Goal: Task Accomplishment & Management: Use online tool/utility

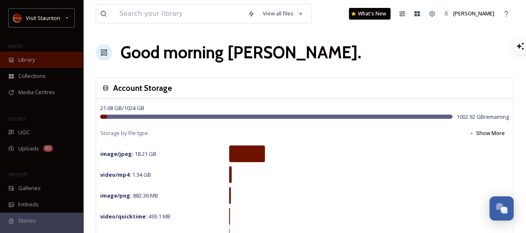
click at [30, 56] on span "Library" at bounding box center [26, 60] width 17 height 8
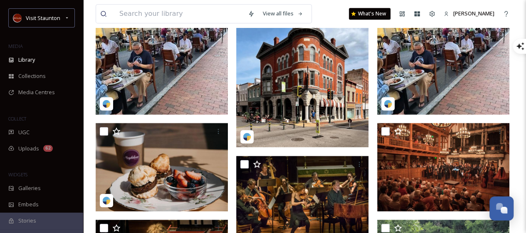
scroll to position [226, 0]
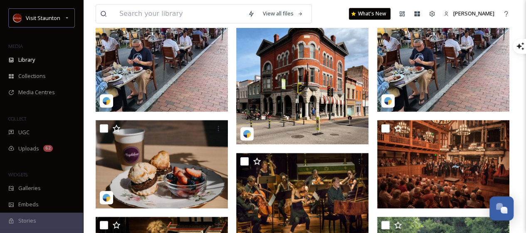
click at [192, 96] on img at bounding box center [162, 45] width 132 height 132
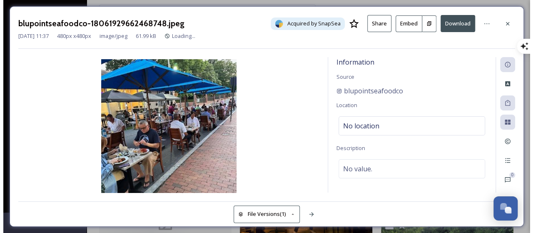
scroll to position [85, 0]
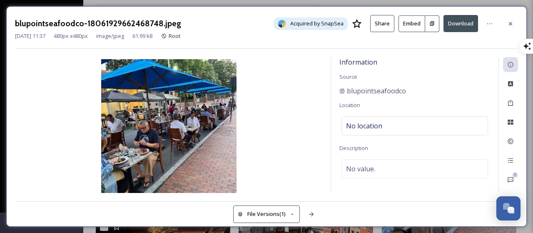
click at [433, 22] on icon at bounding box center [432, 23] width 4 height 5
click at [411, 26] on button "Embed" at bounding box center [411, 23] width 27 height 17
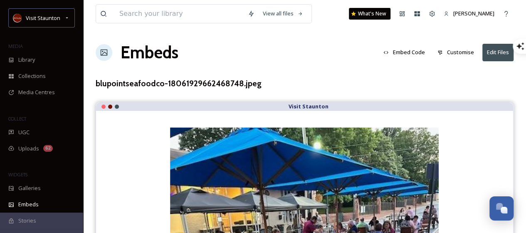
click at [408, 53] on button "Embed Code" at bounding box center [405, 52] width 50 height 16
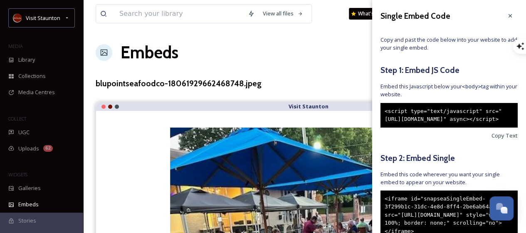
drag, startPoint x: 442, startPoint y: 138, endPoint x: 382, endPoint y: 109, distance: 66.1
click at [382, 109] on div "<script type="text/javascript" src="[URL][DOMAIN_NAME]" async></script>" at bounding box center [449, 115] width 137 height 25
copy div "<script type="text/javascript" src="[URL][DOMAIN_NAME]" async></script>"
click at [508, 20] on div at bounding box center [510, 15] width 15 height 15
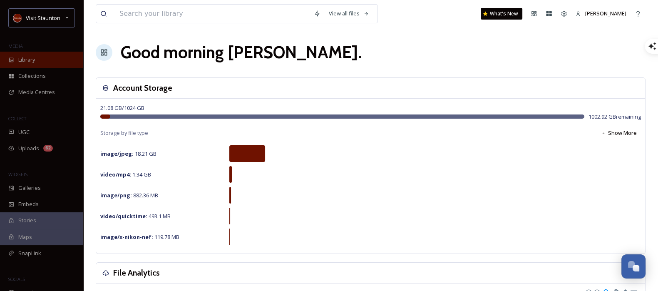
click at [33, 52] on div "Library" at bounding box center [41, 60] width 83 height 16
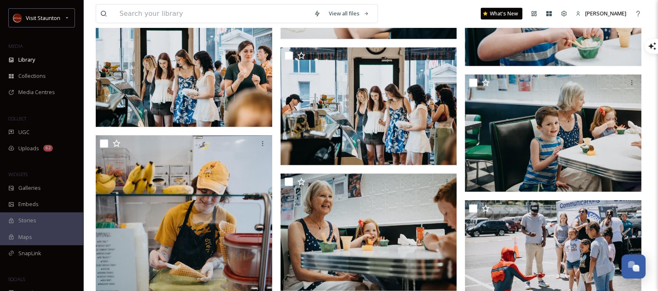
scroll to position [2468, 0]
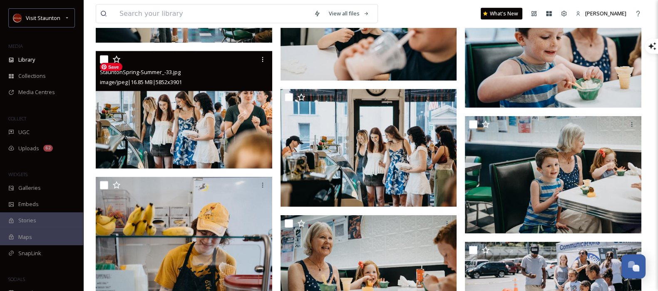
click at [209, 148] on img at bounding box center [184, 110] width 176 height 118
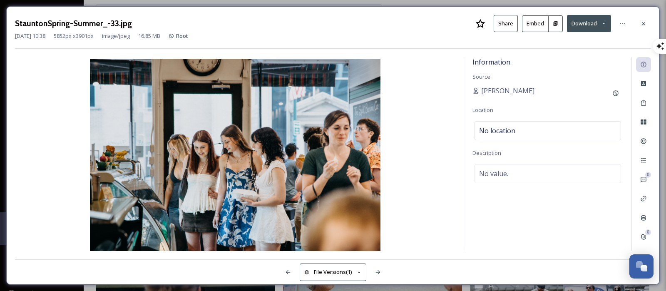
click at [532, 25] on icon at bounding box center [555, 23] width 5 height 5
click at [532, 22] on div at bounding box center [643, 23] width 15 height 15
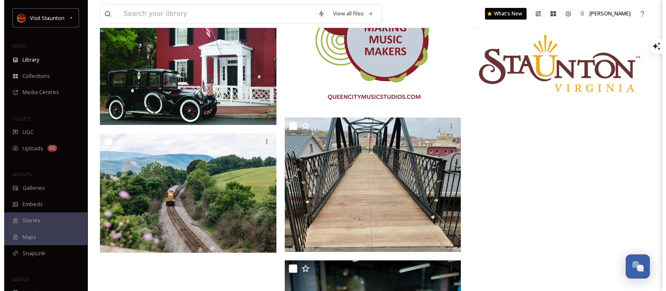
scroll to position [4300, 0]
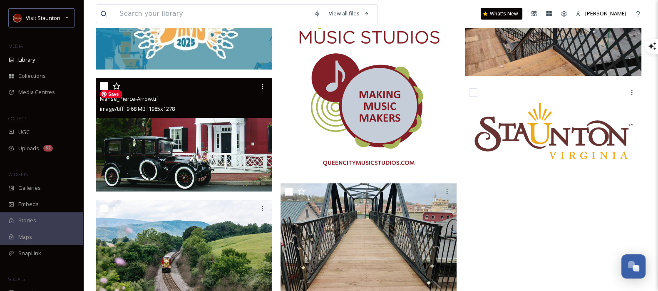
click at [232, 172] on img at bounding box center [184, 135] width 176 height 114
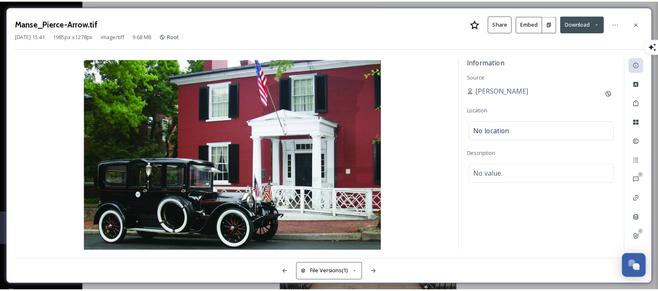
scroll to position [4302, 0]
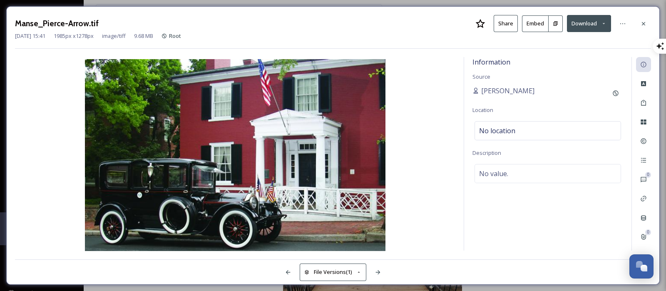
click at [532, 25] on icon at bounding box center [555, 23] width 5 height 5
click at [532, 30] on div at bounding box center [643, 23] width 15 height 15
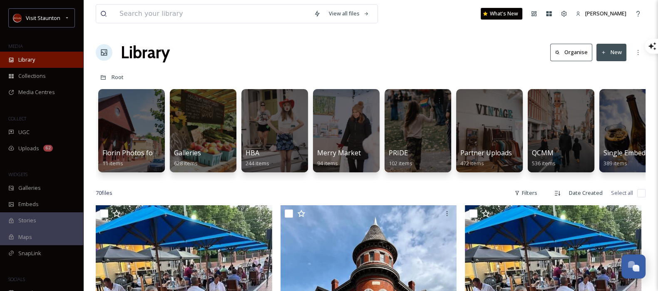
click at [44, 59] on div "Library" at bounding box center [41, 60] width 83 height 16
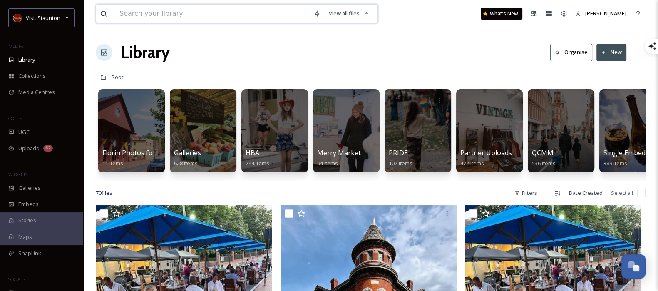
click at [246, 9] on input at bounding box center [212, 14] width 194 height 18
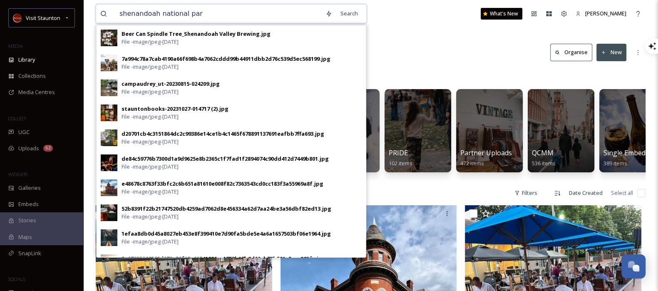
type input "[GEOGRAPHIC_DATA]"
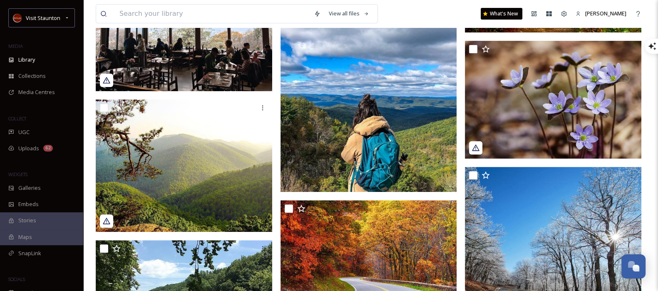
scroll to position [360, 0]
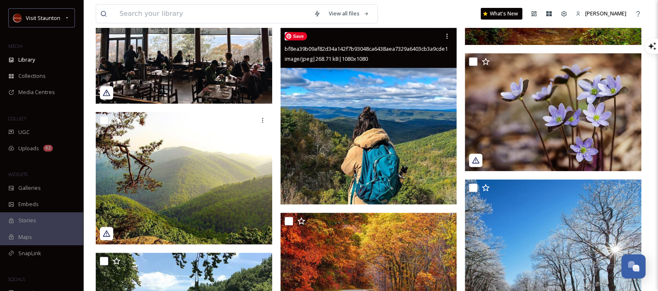
click at [429, 153] on img at bounding box center [368, 116] width 176 height 176
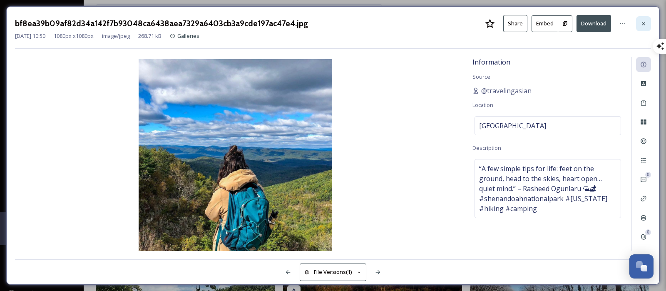
click at [532, 21] on icon at bounding box center [643, 23] width 7 height 7
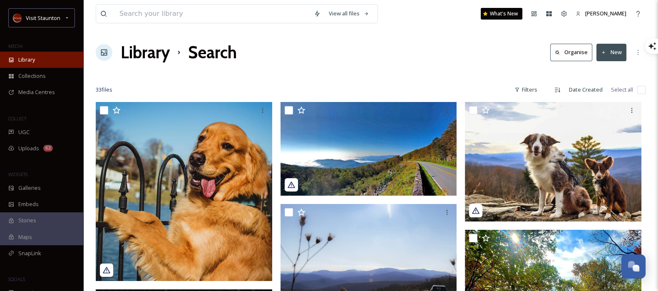
click at [39, 58] on div "Library" at bounding box center [41, 60] width 83 height 16
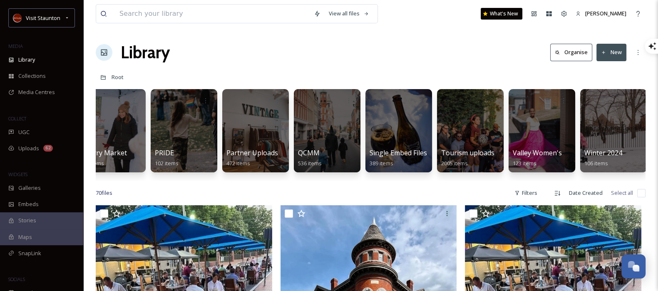
scroll to position [0, 233]
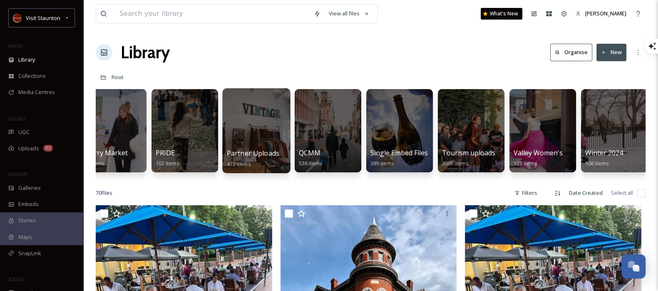
click at [265, 139] on div at bounding box center [256, 130] width 68 height 85
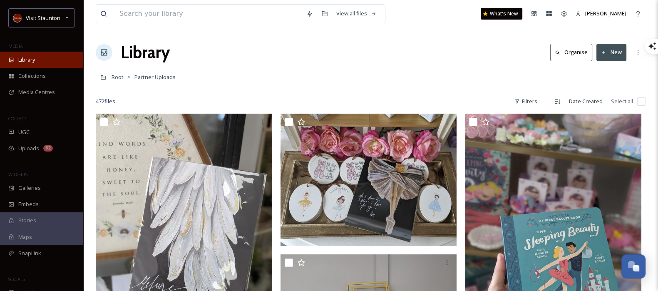
click at [26, 60] on span "Library" at bounding box center [26, 60] width 17 height 8
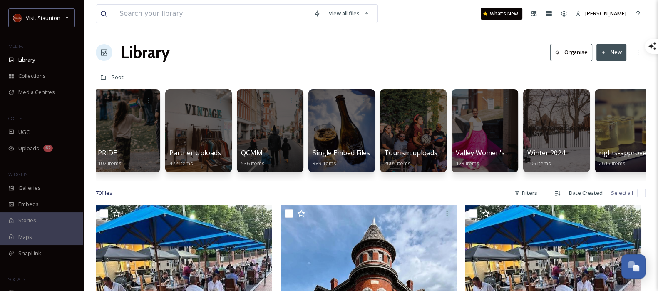
scroll to position [0, 309]
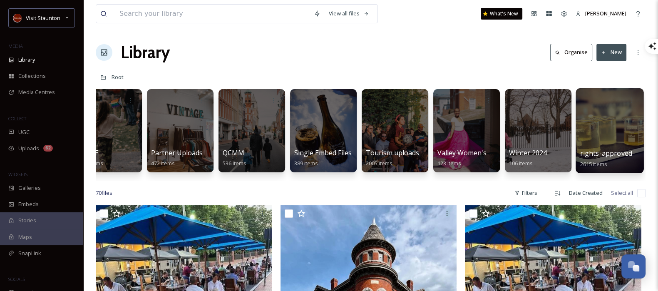
click at [532, 134] on div at bounding box center [609, 130] width 68 height 85
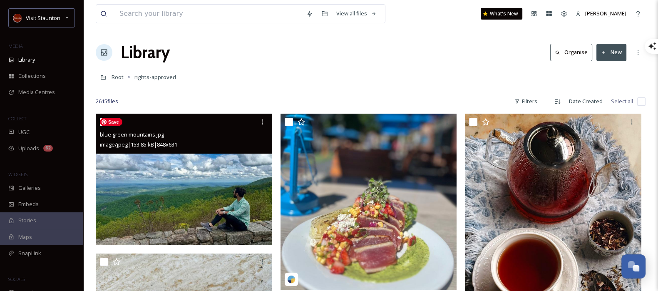
click at [192, 182] on img at bounding box center [184, 179] width 176 height 131
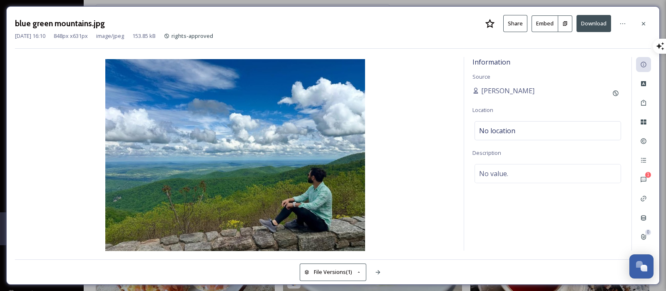
click at [532, 20] on button at bounding box center [565, 23] width 14 height 17
click at [532, 22] on icon at bounding box center [643, 23] width 3 height 3
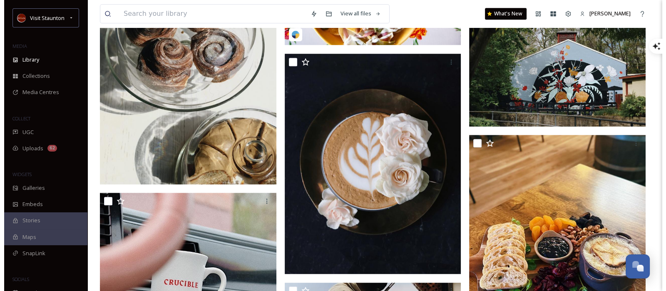
scroll to position [723, 0]
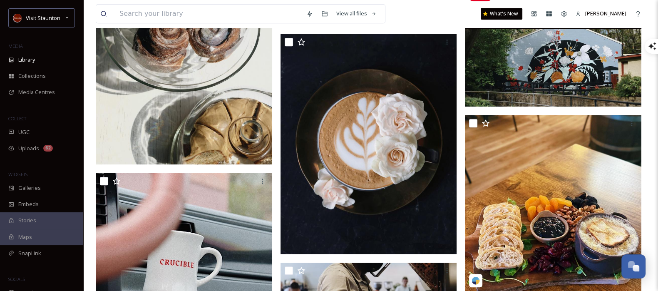
click at [532, 48] on img at bounding box center [553, 48] width 176 height 118
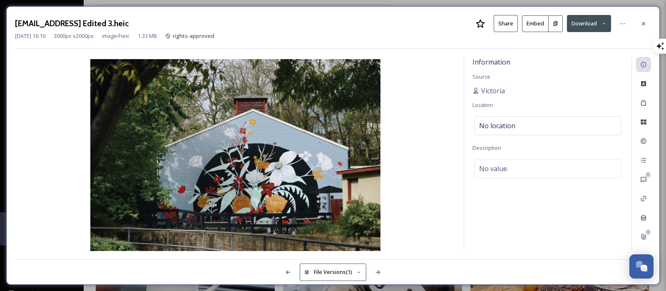
click at [532, 22] on icon at bounding box center [555, 23] width 4 height 5
